Goal: Check status: Check status

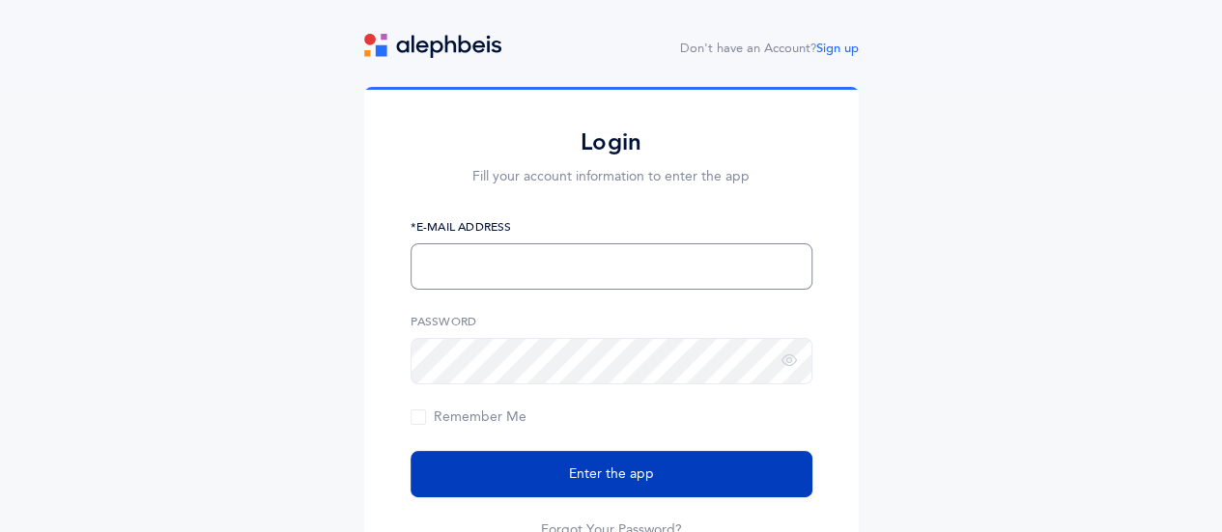
type input "Epolster@fuchsmizrachi.org"
click at [643, 462] on button "Enter the app" at bounding box center [612, 474] width 402 height 46
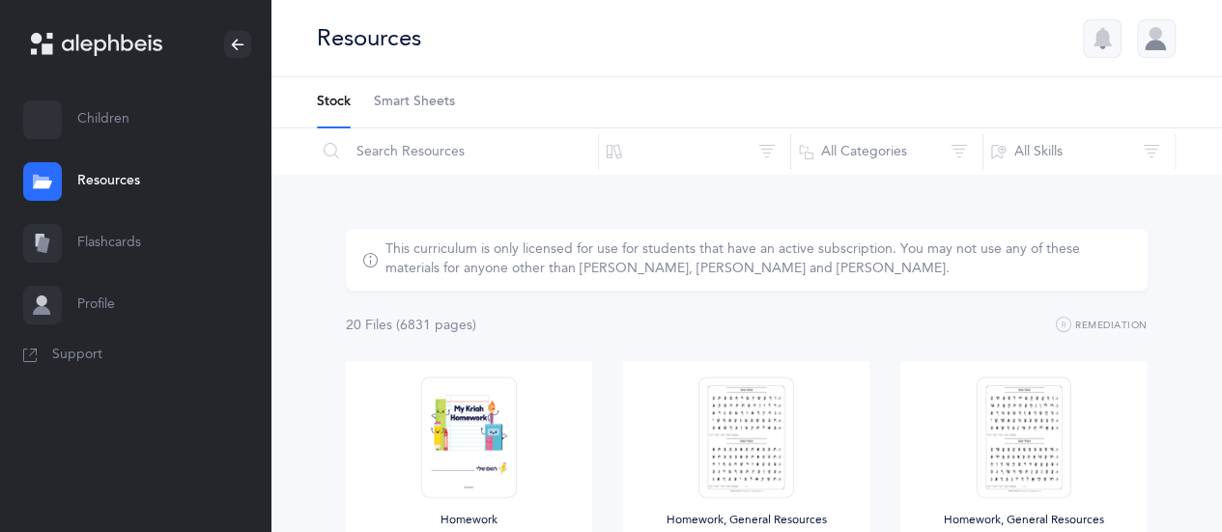
click at [97, 225] on link "Flashcards" at bounding box center [135, 244] width 270 height 62
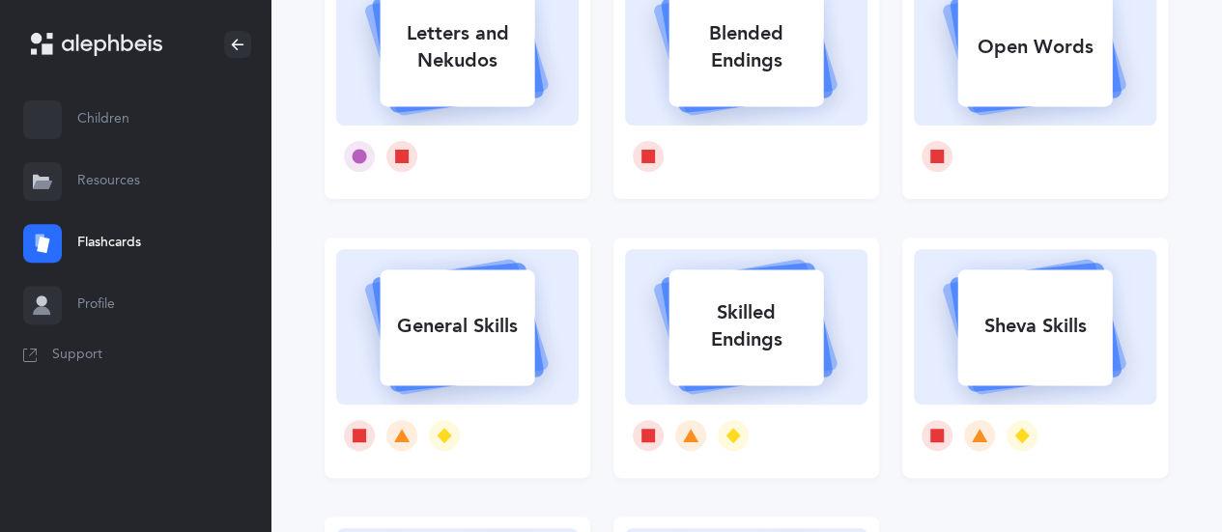
scroll to position [233, 0]
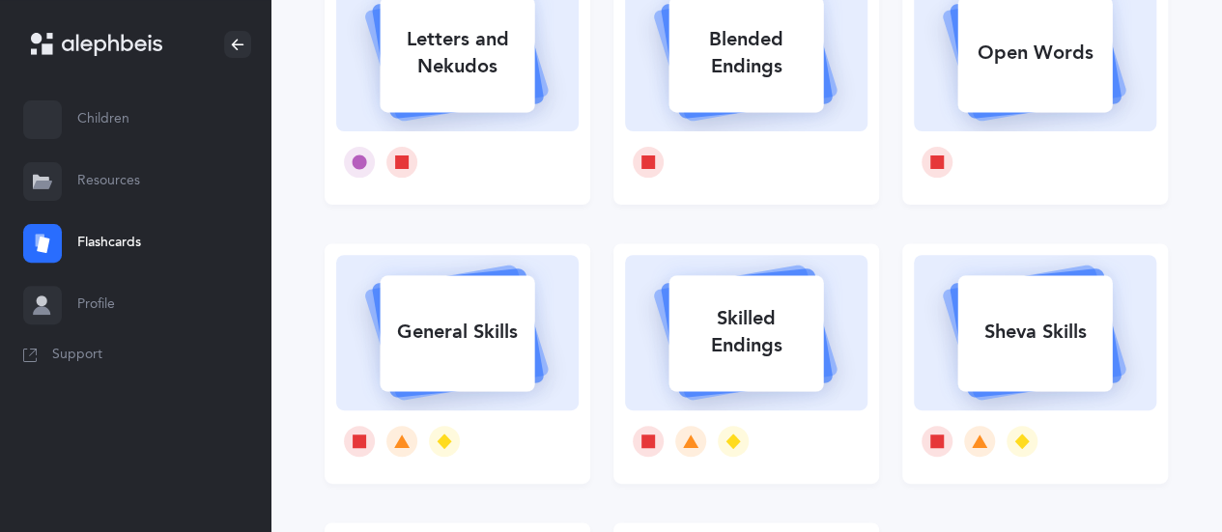
click at [96, 168] on link "Resources" at bounding box center [135, 182] width 270 height 62
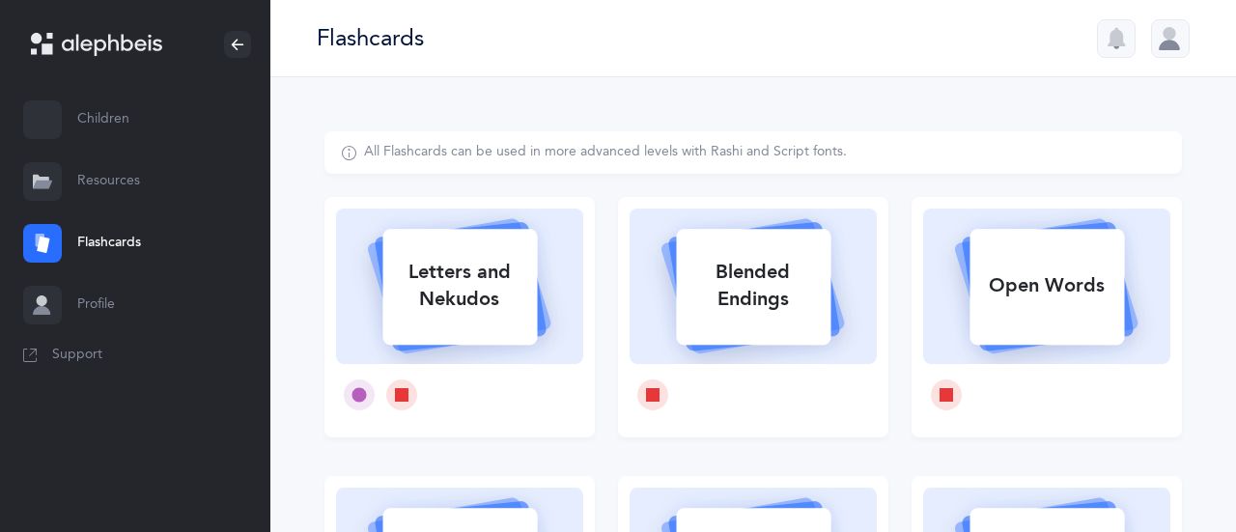
click at [96, 168] on link "Resources" at bounding box center [135, 182] width 270 height 62
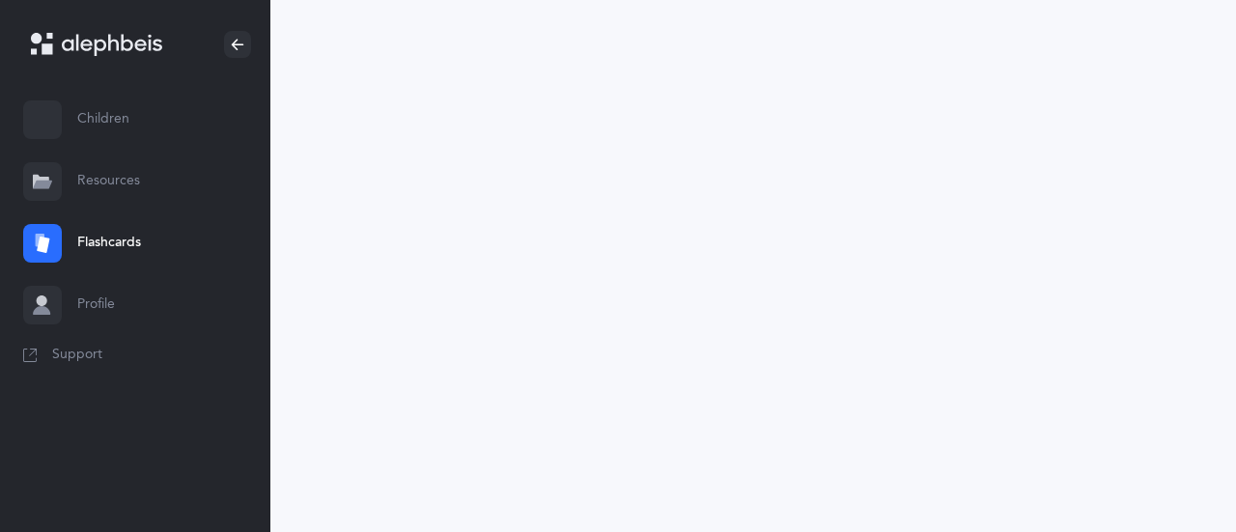
click at [89, 123] on link "Children" at bounding box center [135, 120] width 270 height 62
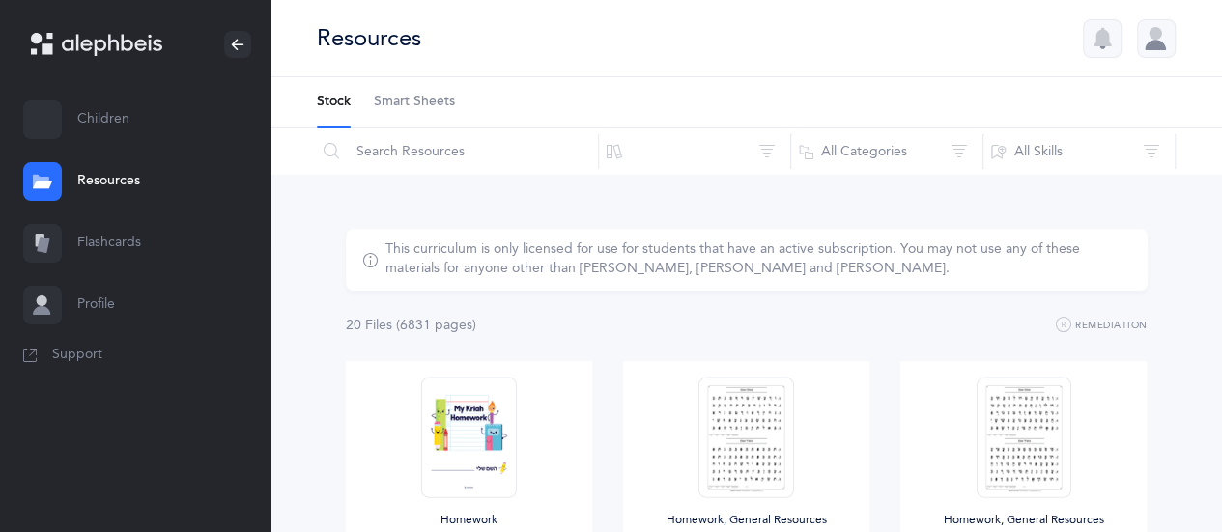
click at [127, 103] on link "Children" at bounding box center [135, 120] width 270 height 62
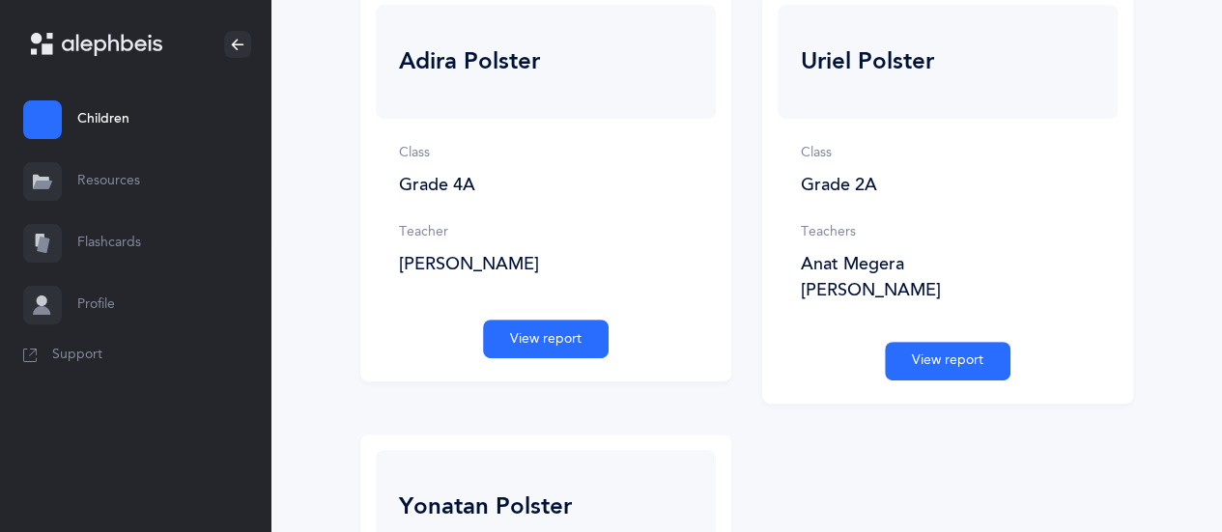
scroll to position [147, 0]
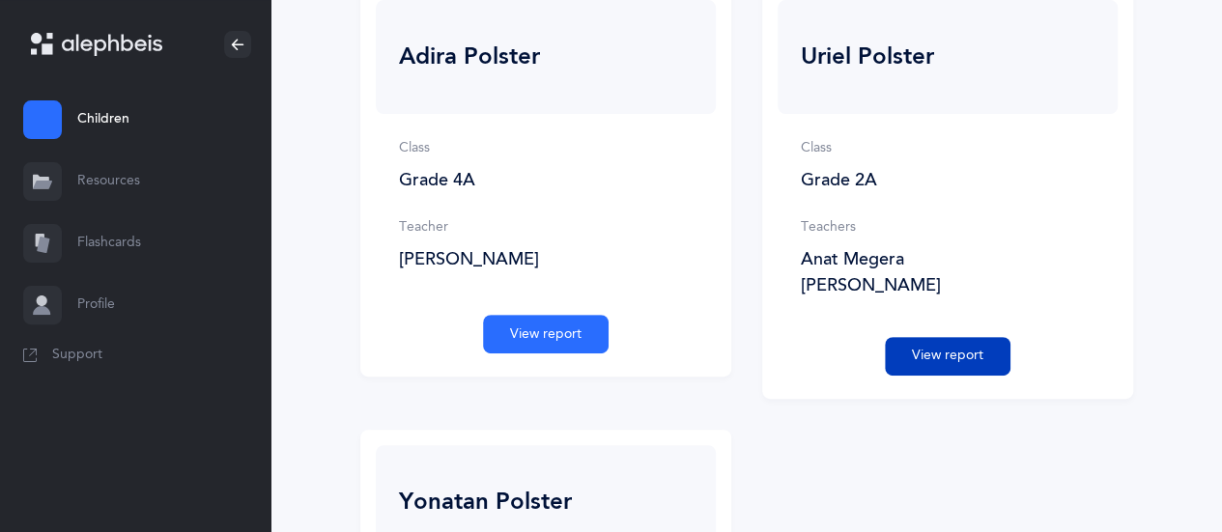
click at [971, 351] on button "View report" at bounding box center [948, 356] width 126 height 39
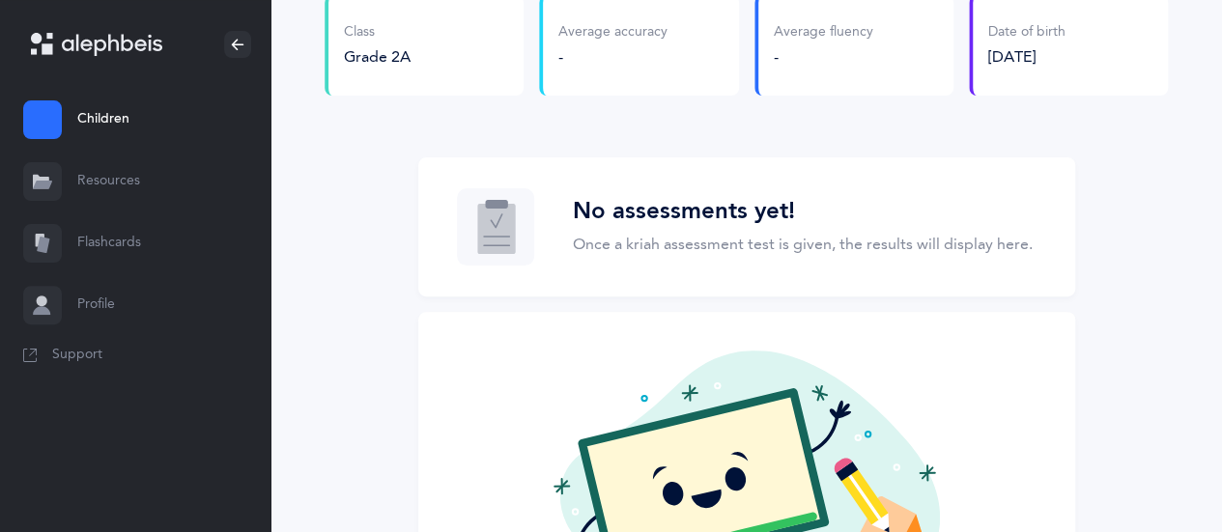
scroll to position [228, 0]
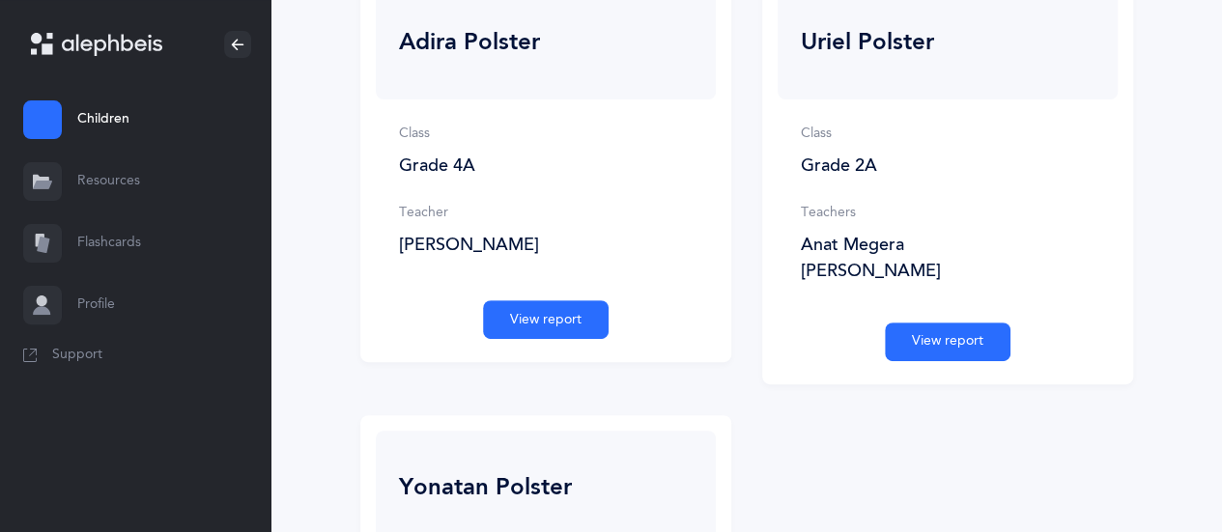
scroll to position [150, 0]
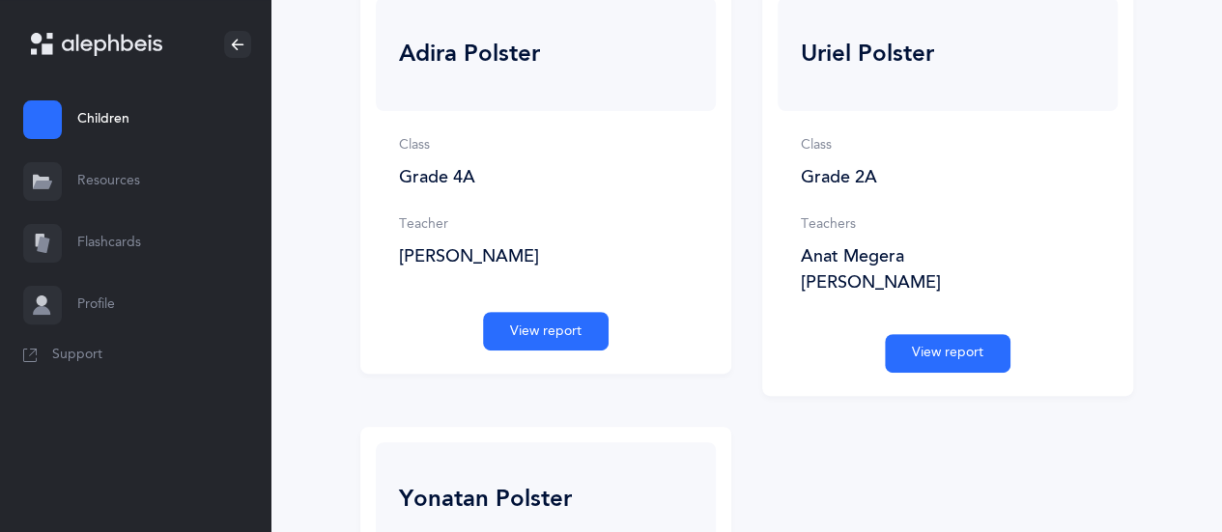
click at [527, 331] on button "View report" at bounding box center [546, 331] width 126 height 39
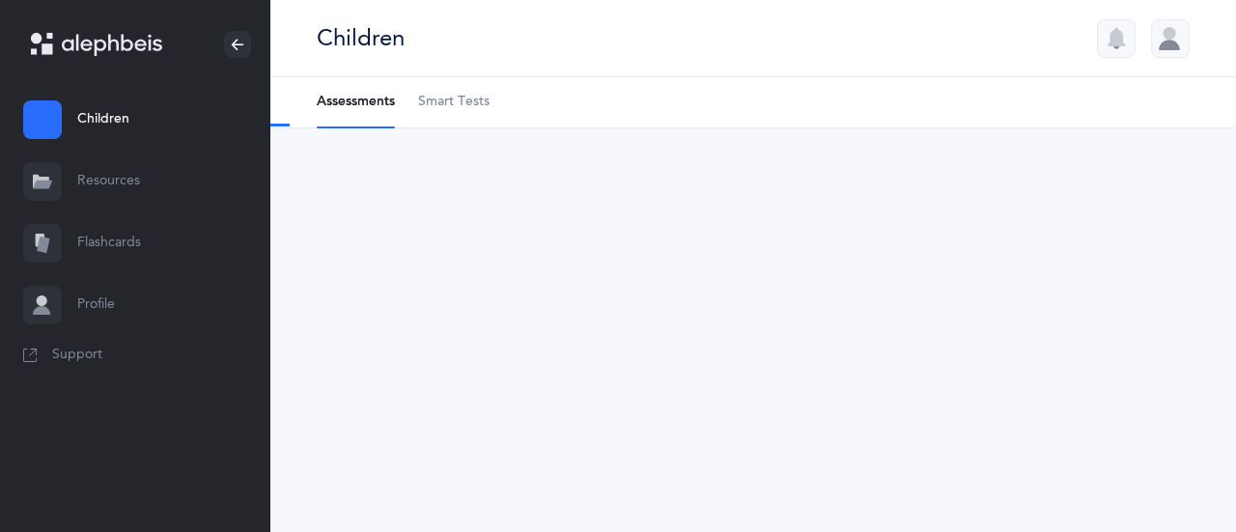
click at [527, 331] on div "Children Assessments Smart Tests Paid subscription required You need to upgrade…" at bounding box center [753, 266] width 966 height 532
